Goal: Task Accomplishment & Management: Manage account settings

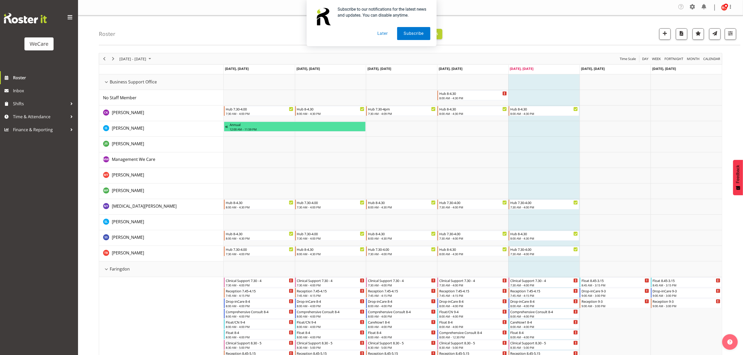
click at [728, 35] on div "Subscribe to our notifications for the latest news and updates. You can disable…" at bounding box center [371, 23] width 743 height 46
click at [383, 34] on button "Later" at bounding box center [382, 33] width 23 height 13
click at [729, 33] on span "button" at bounding box center [730, 33] width 7 height 7
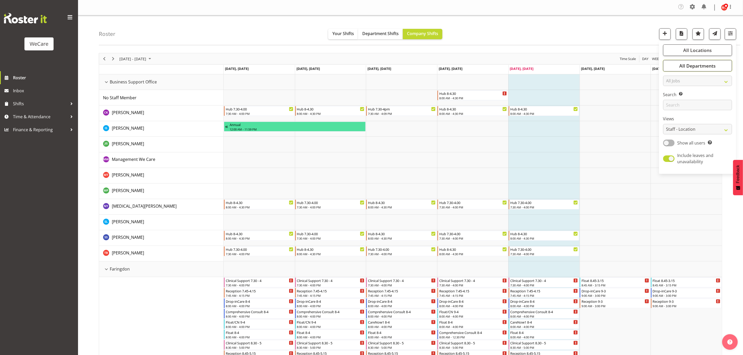
click at [698, 65] on span "All Departments" at bounding box center [697, 66] width 36 height 6
click at [670, 104] on span at bounding box center [669, 104] width 4 height 4
click at [670, 104] on input "Level 1 & 2" at bounding box center [668, 103] width 3 height 3
checkbox input "false"
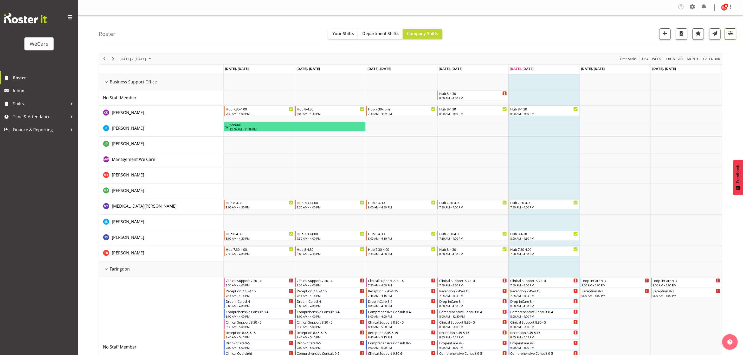
click at [729, 34] on span "button" at bounding box center [730, 33] width 7 height 7
click at [699, 62] on button "3 Departments" at bounding box center [699, 65] width 66 height 11
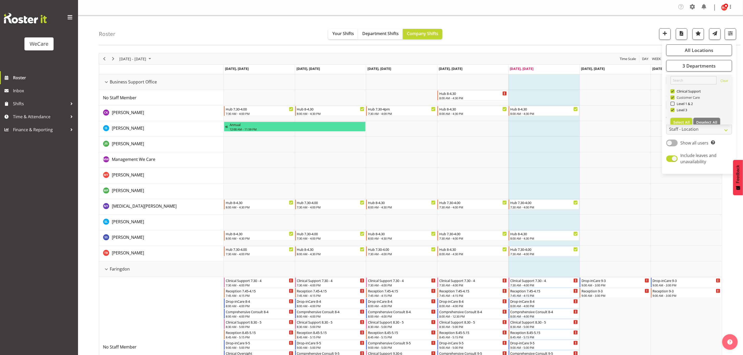
click at [672, 96] on span at bounding box center [672, 97] width 4 height 4
click at [672, 96] on input "Customer Care" at bounding box center [671, 97] width 3 height 3
checkbox input "false"
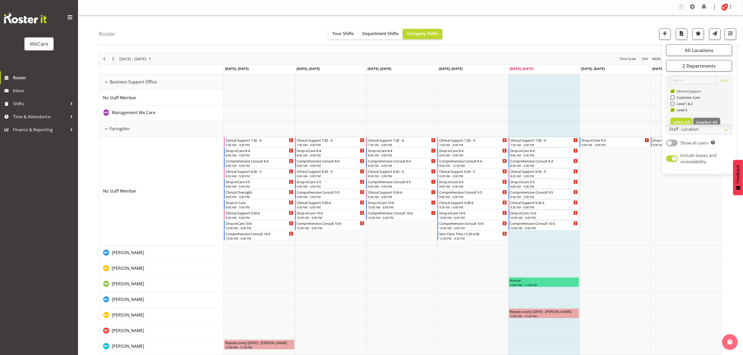
click at [673, 90] on span at bounding box center [672, 91] width 4 height 4
click at [673, 90] on input "Clinical Support" at bounding box center [671, 91] width 3 height 3
checkbox input "false"
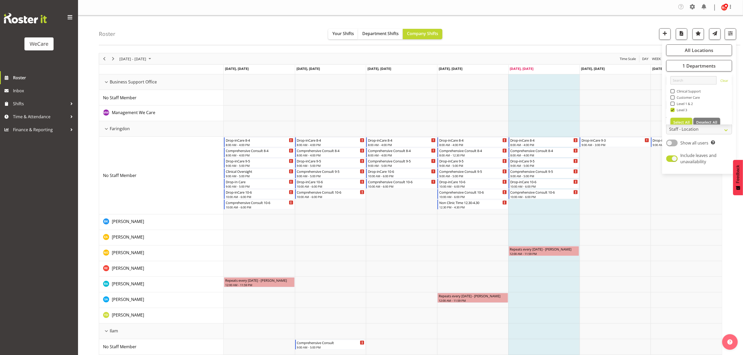
click at [541, 25] on div "Roster Your Shifts Department Shifts Company Shifts All Locations Clear Busines…" at bounding box center [419, 30] width 641 height 30
drag, startPoint x: 106, startPoint y: 127, endPoint x: 150, endPoint y: 147, distance: 48.6
click at [106, 127] on div "Faringdon resource" at bounding box center [106, 129] width 7 height 7
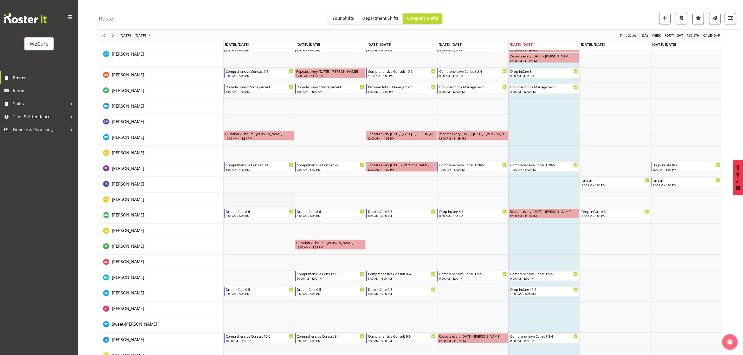
scroll to position [565, 0]
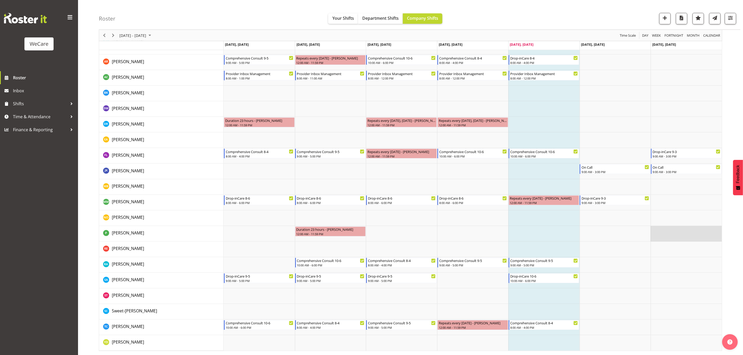
click at [658, 226] on td "Timeline Week of September 5, 2025" at bounding box center [686, 234] width 71 height 16
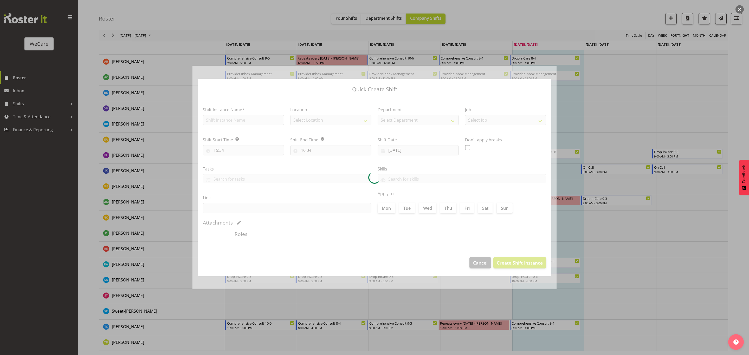
type input "[DATE]"
checkbox input "true"
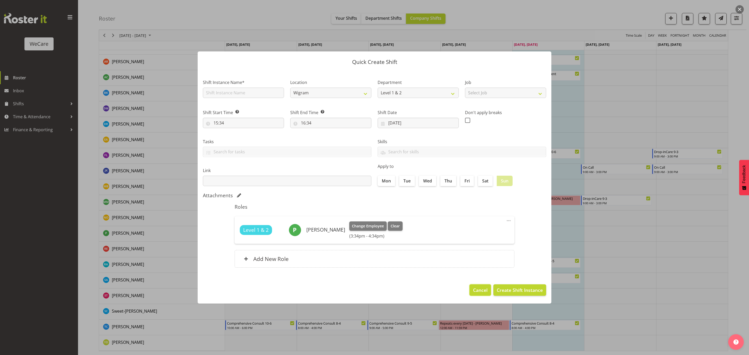
click at [477, 289] on span "Cancel" at bounding box center [480, 290] width 15 height 7
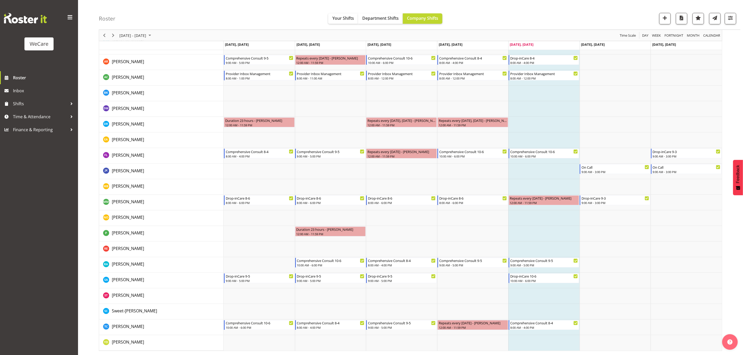
click at [540, 109] on td "Timeline Week of September 5, 2025" at bounding box center [543, 109] width 71 height 16
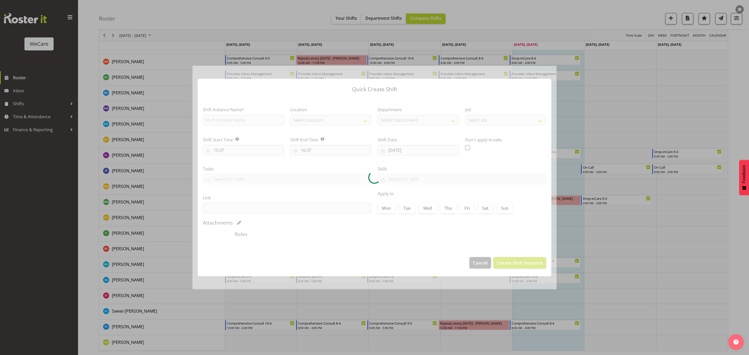
checkbox input "true"
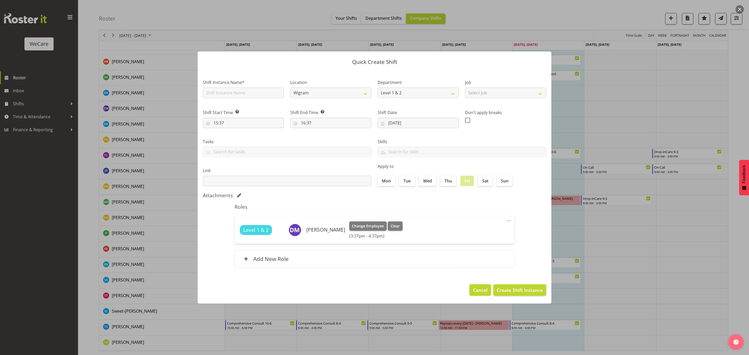
click at [474, 287] on span "Cancel" at bounding box center [480, 290] width 15 height 7
